Goal: Information Seeking & Learning: Learn about a topic

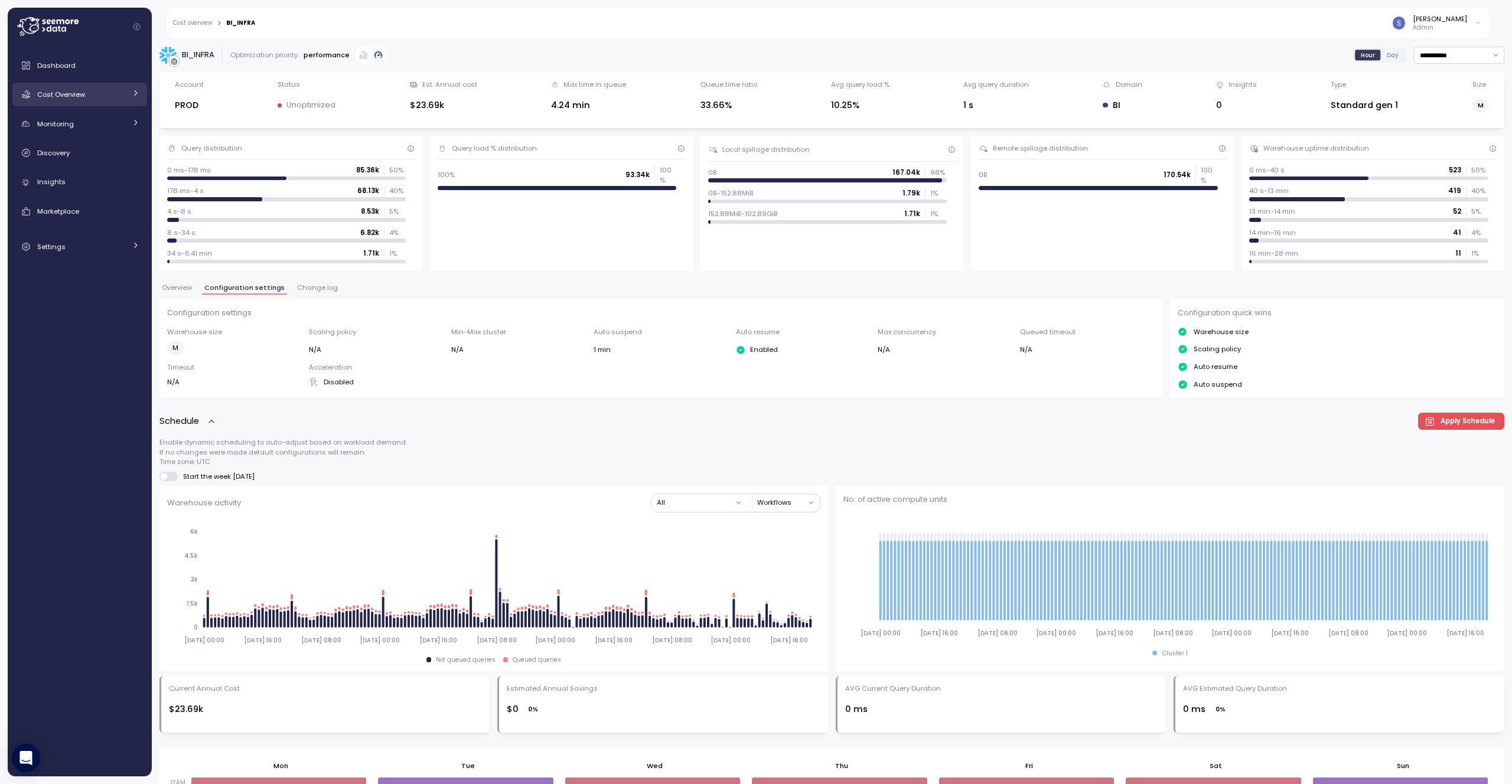
click at [92, 99] on div "Cost Overview" at bounding box center [81, 94] width 89 height 11
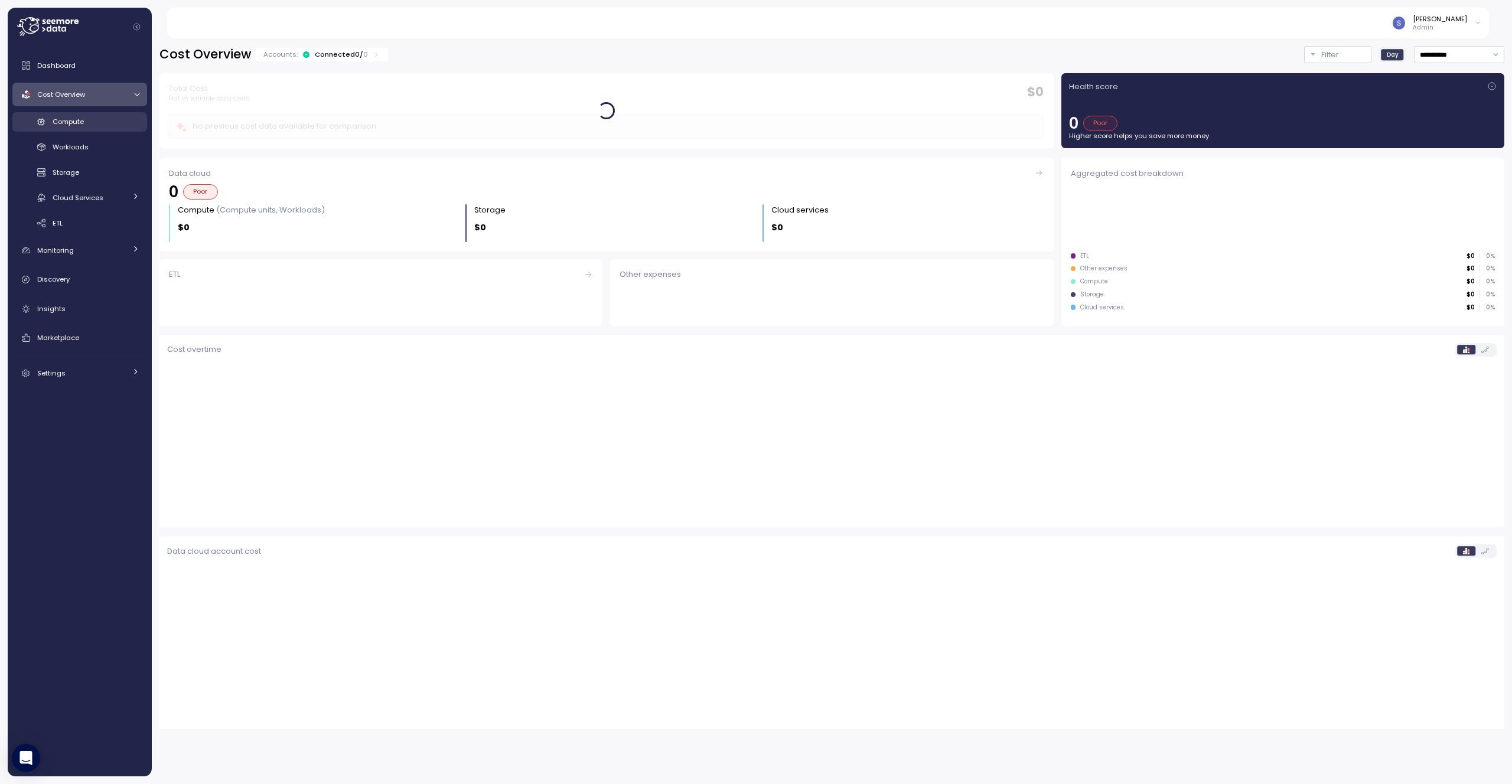
click at [88, 116] on div "Compute" at bounding box center [96, 121] width 87 height 11
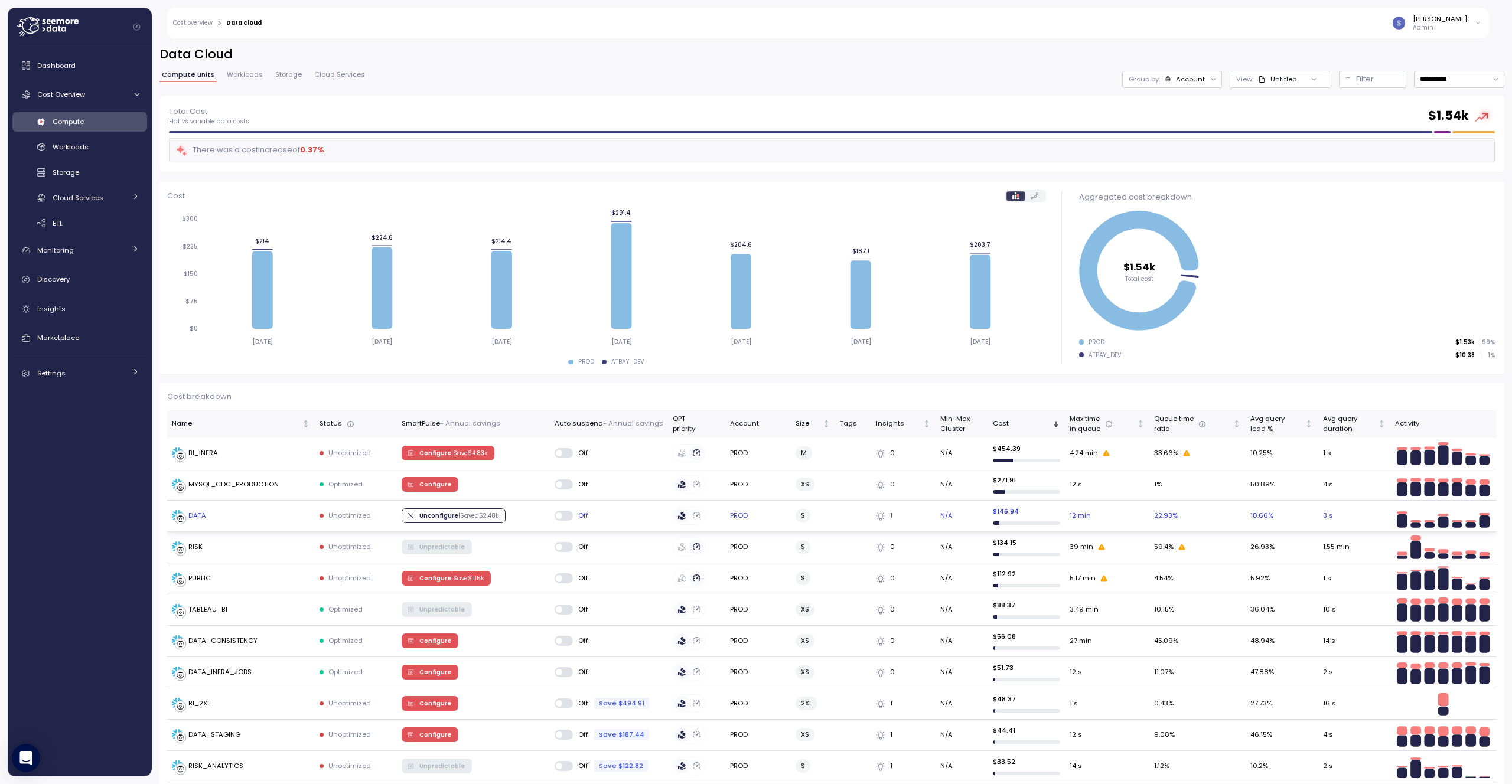
click at [197, 514] on div "DATA" at bounding box center [197, 516] width 18 height 11
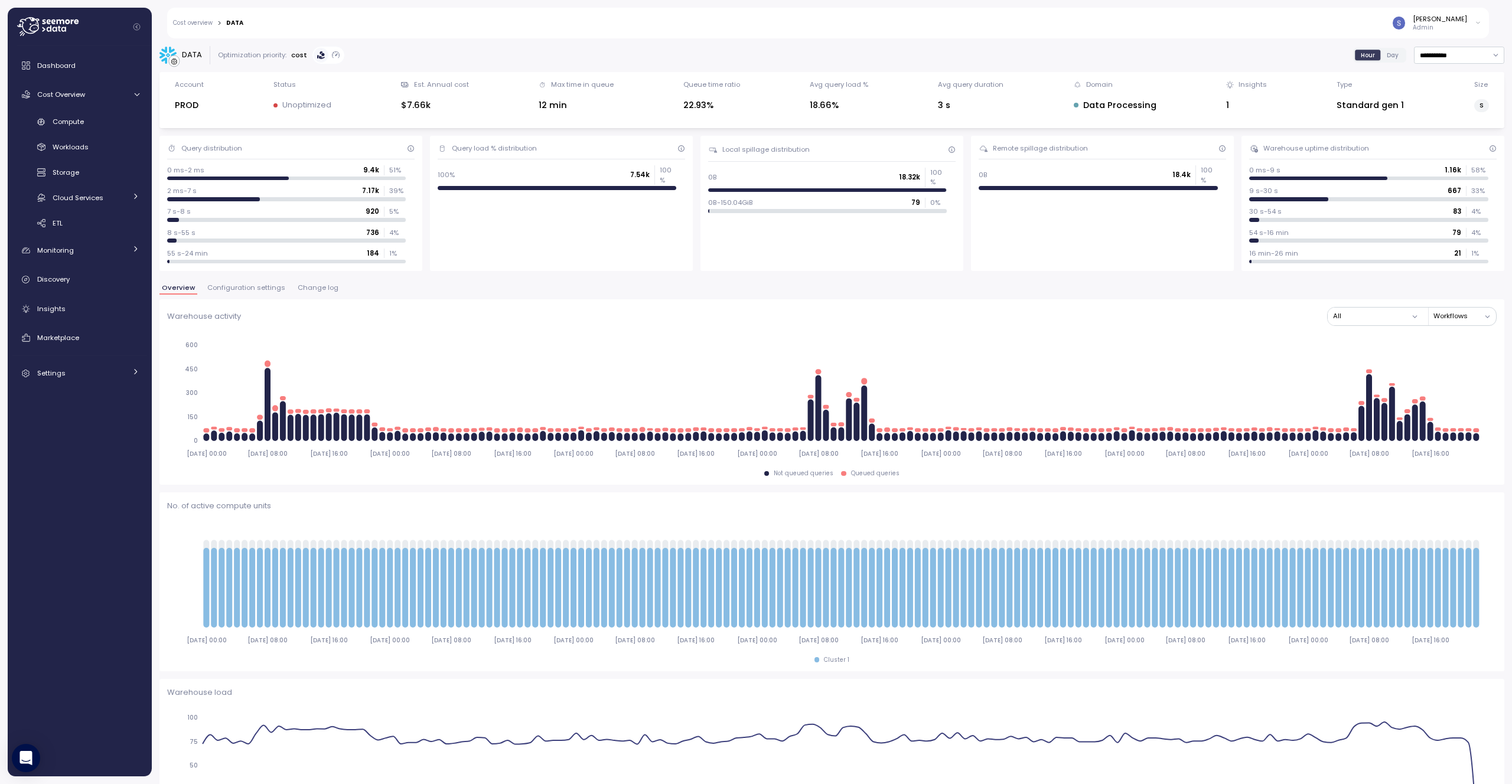
click at [250, 286] on span "Configuration settings" at bounding box center [245, 287] width 78 height 6
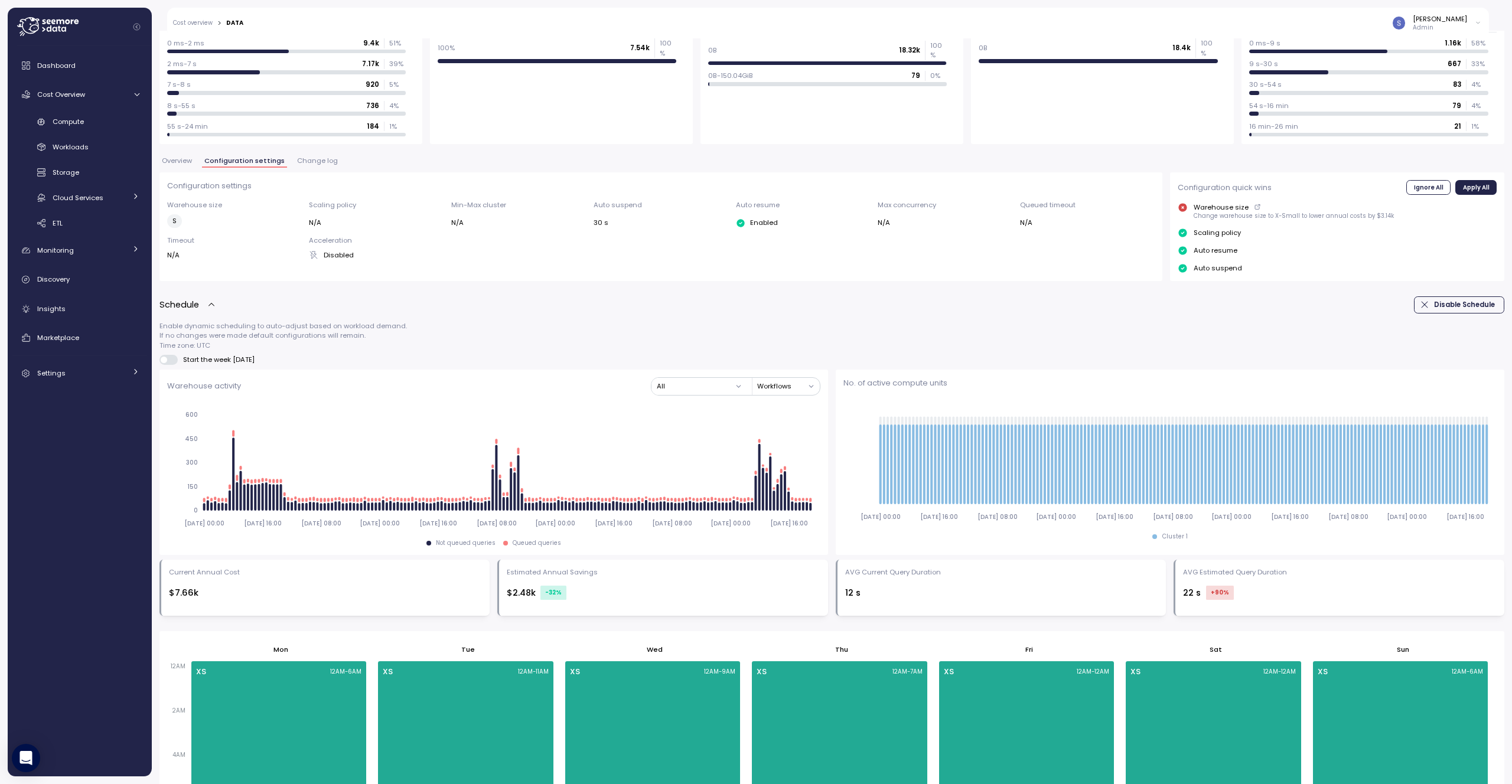
scroll to position [120, 0]
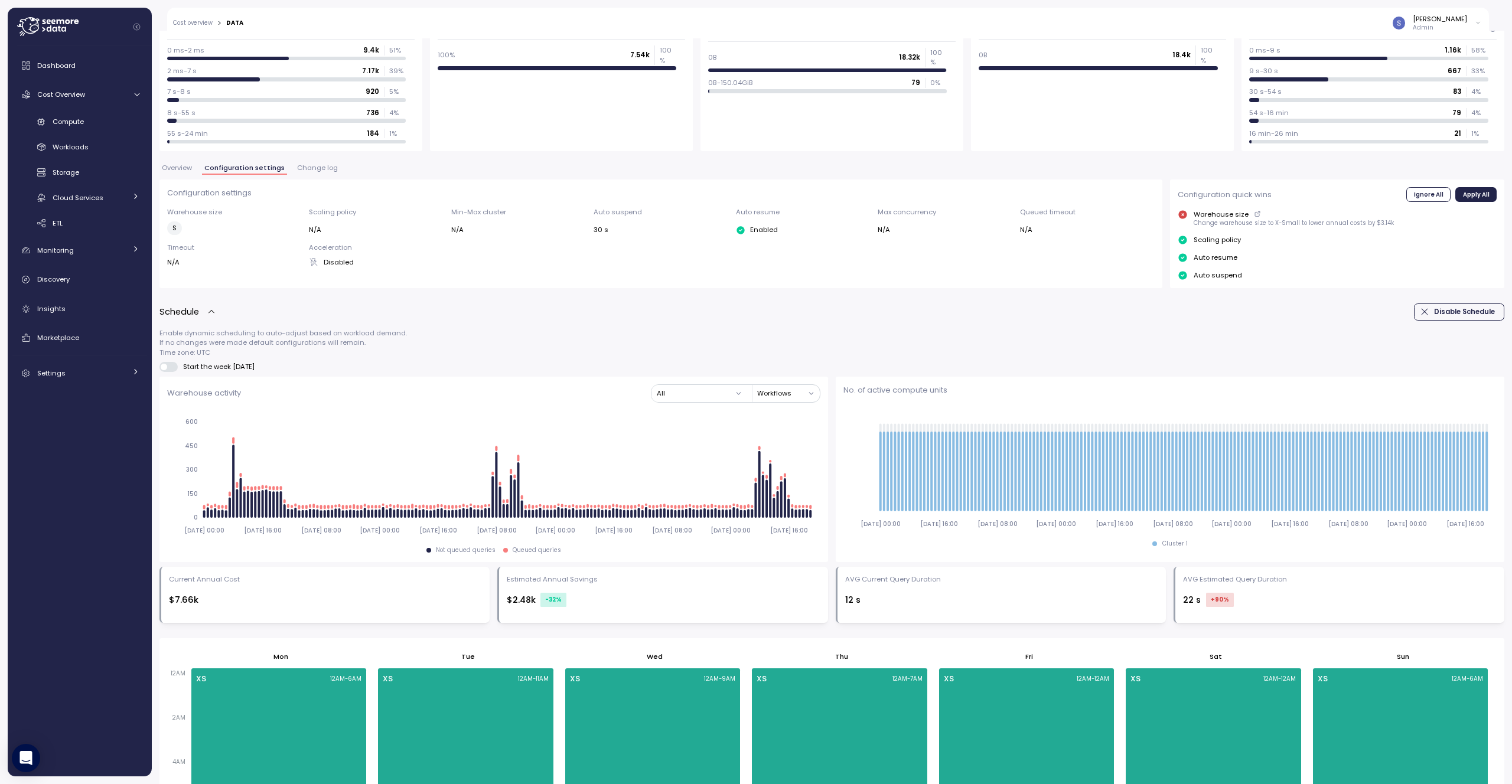
click at [324, 168] on span "Change log" at bounding box center [317, 167] width 40 height 6
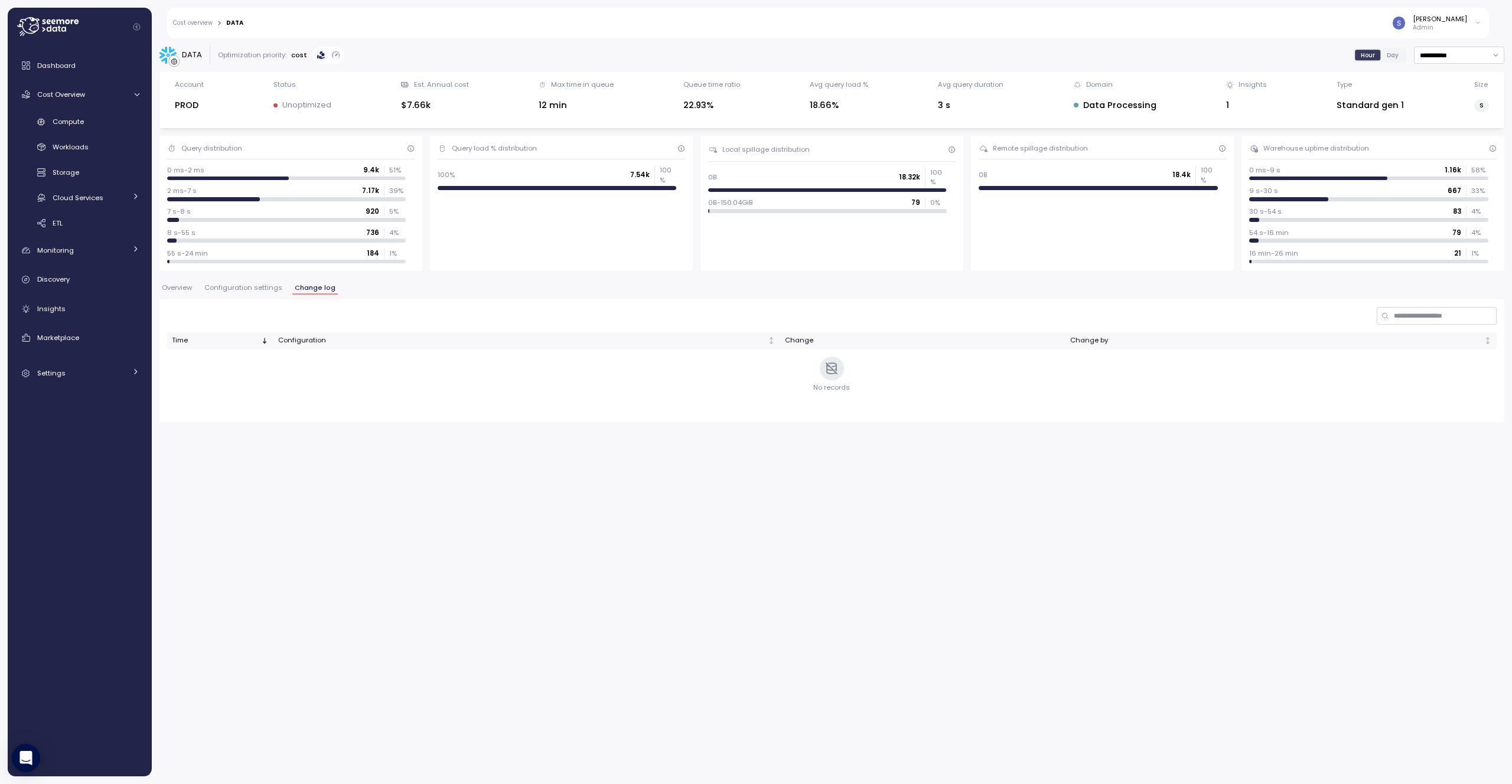
click at [225, 287] on span "Configuration settings" at bounding box center [243, 287] width 78 height 6
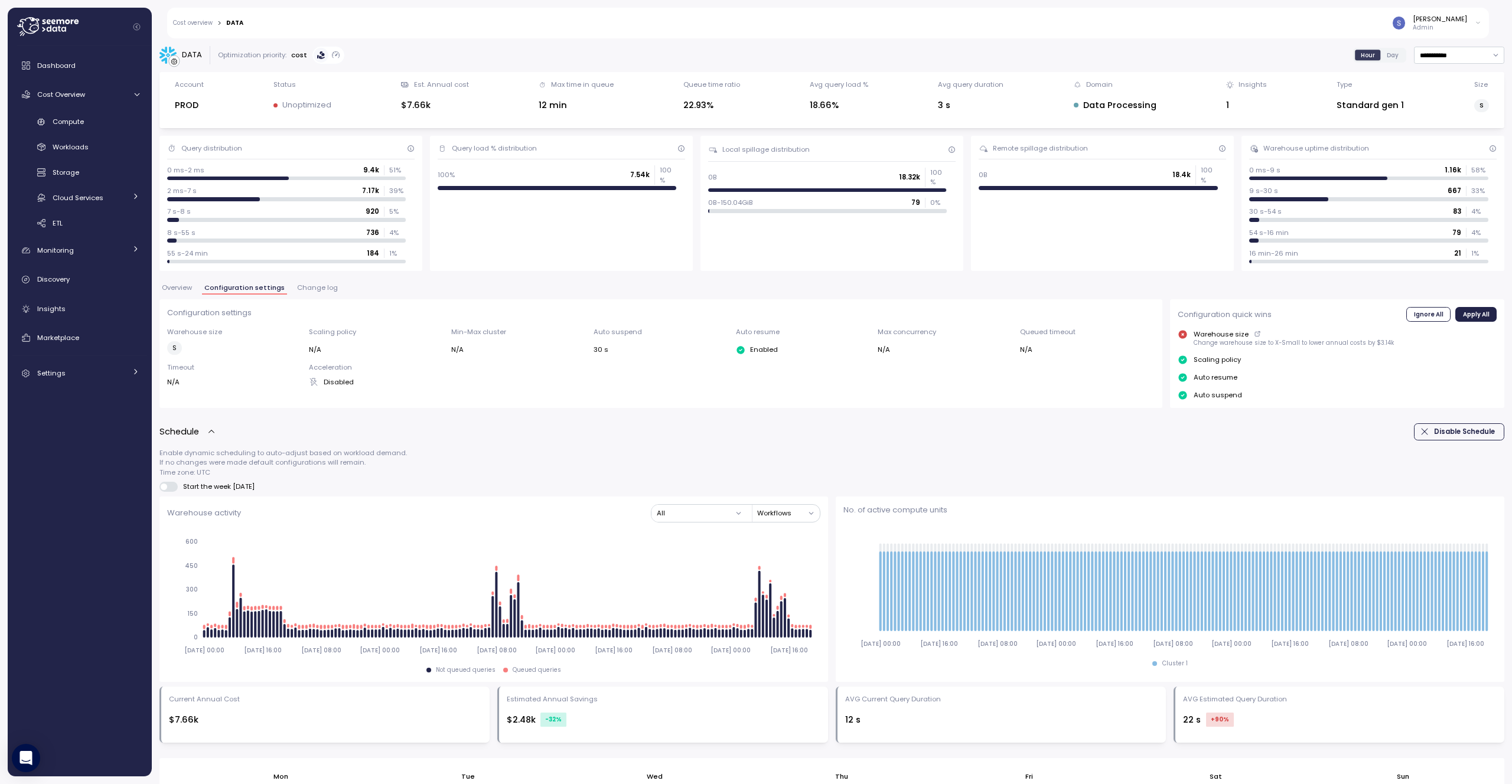
click at [174, 286] on span "Overview" at bounding box center [177, 287] width 30 height 6
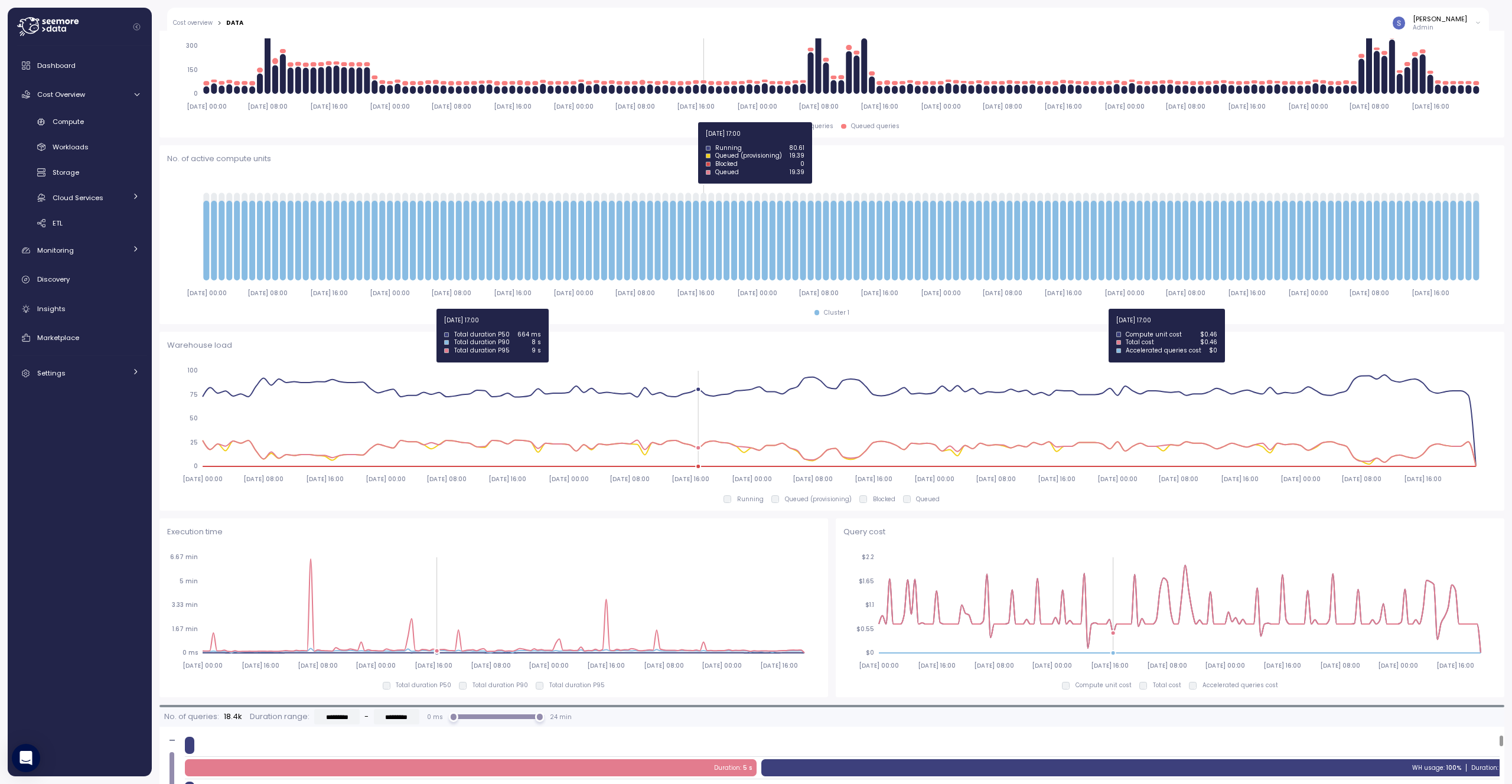
scroll to position [120, 0]
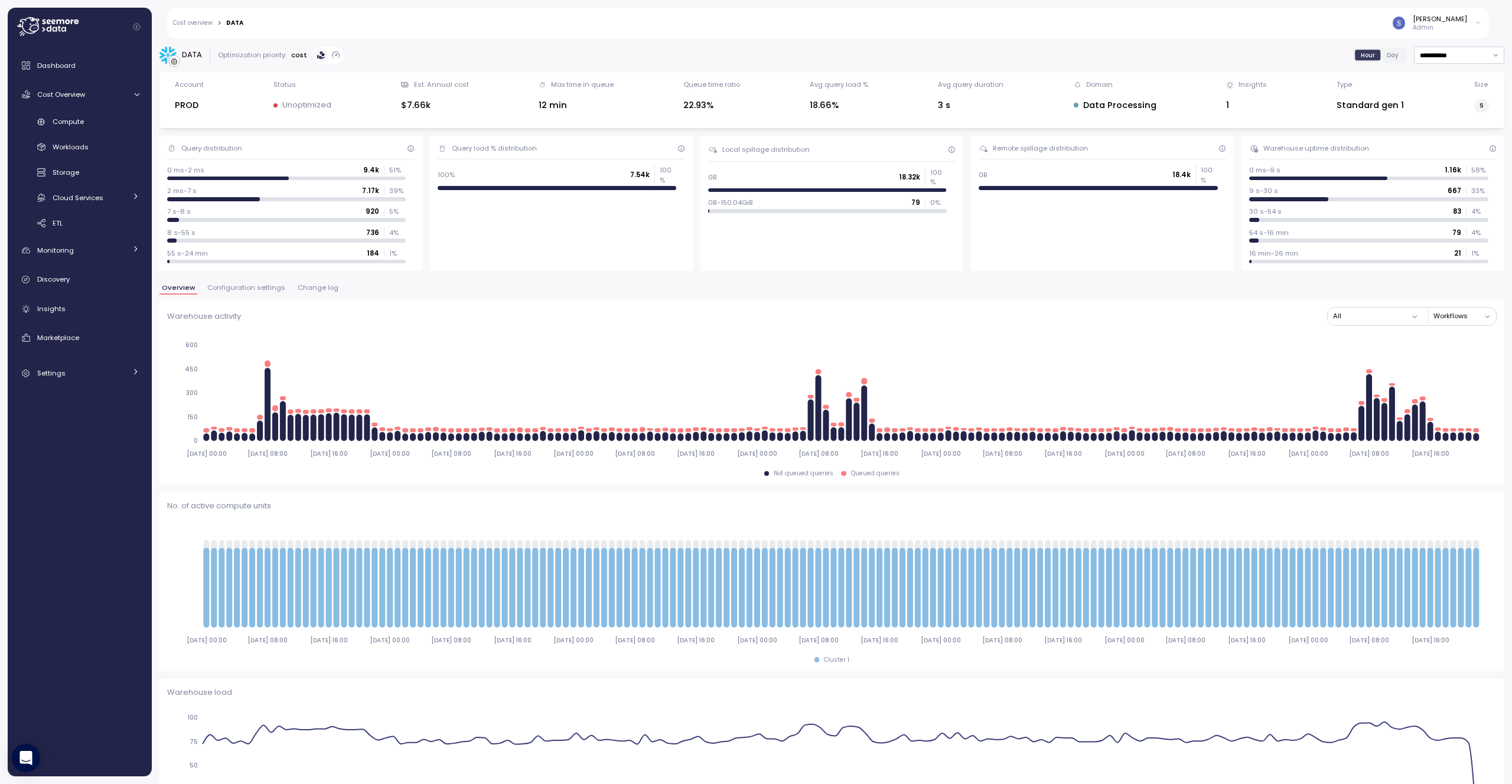
scroll to position [120, 0]
